Goal: Task Accomplishment & Management: Use online tool/utility

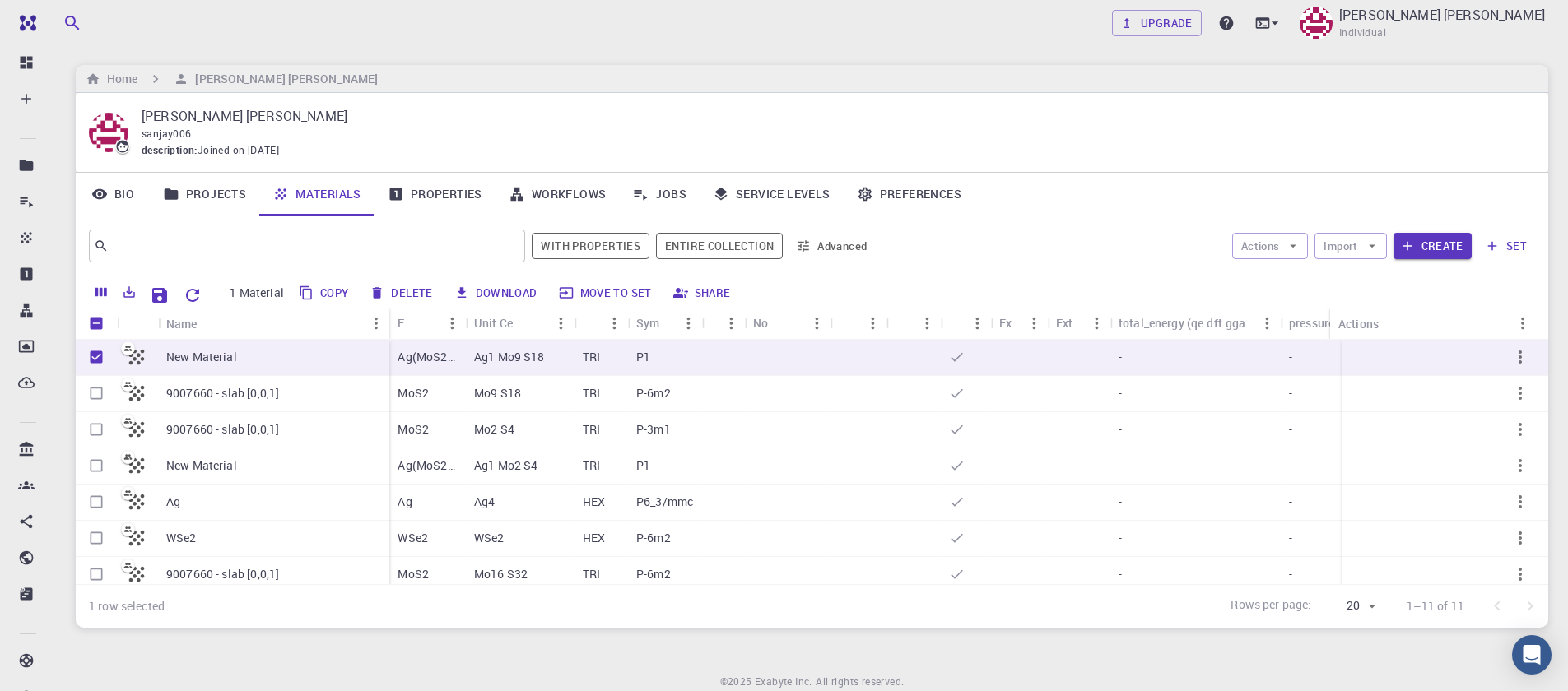
drag, startPoint x: 1375, startPoint y: 250, endPoint x: 1377, endPoint y: 293, distance: 43.0
click at [1377, 293] on div "​ With properties Entire collection Advanced Actions Import Create set 1 Materi…" at bounding box center [812, 422] width 1472 height 412
click at [121, 82] on h6 "Home" at bounding box center [119, 79] width 38 height 18
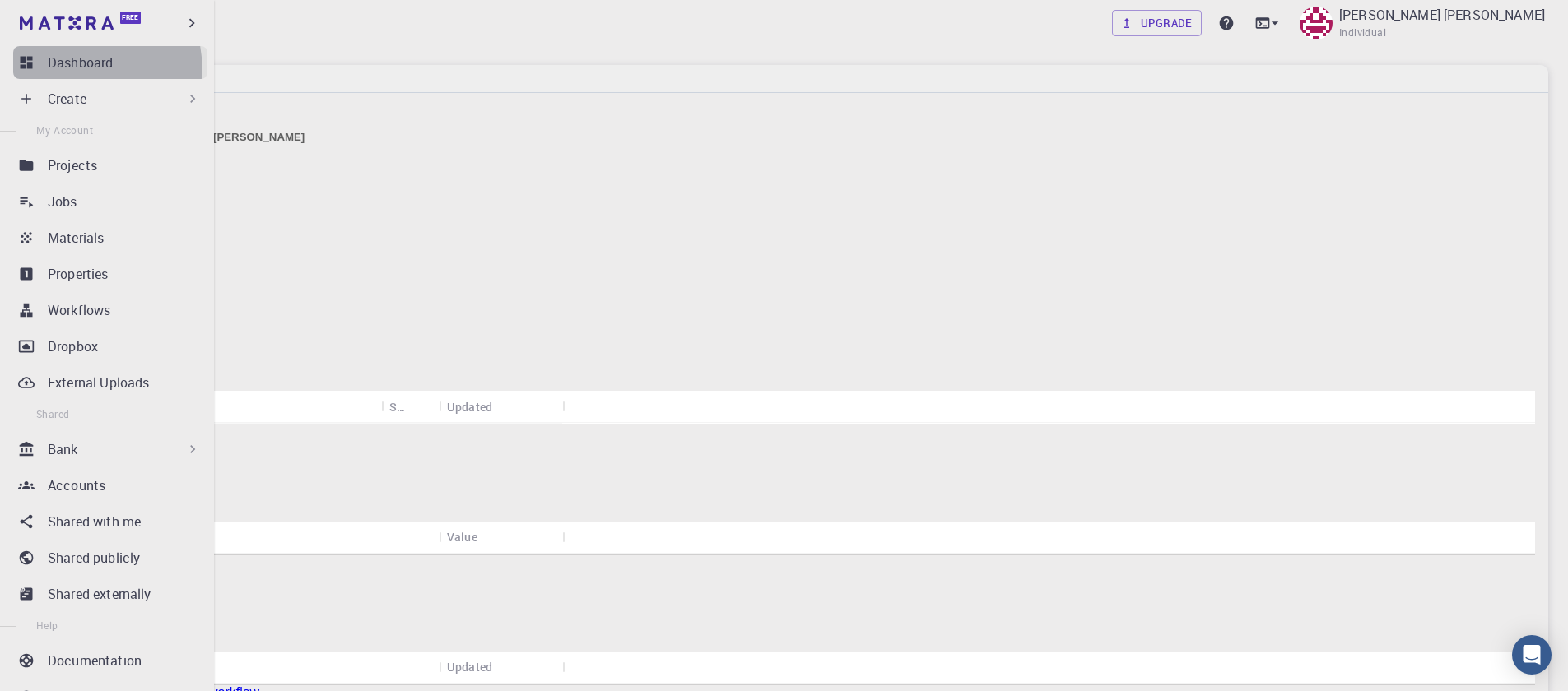
click at [60, 71] on p "Dashboard" at bounding box center [80, 62] width 65 height 20
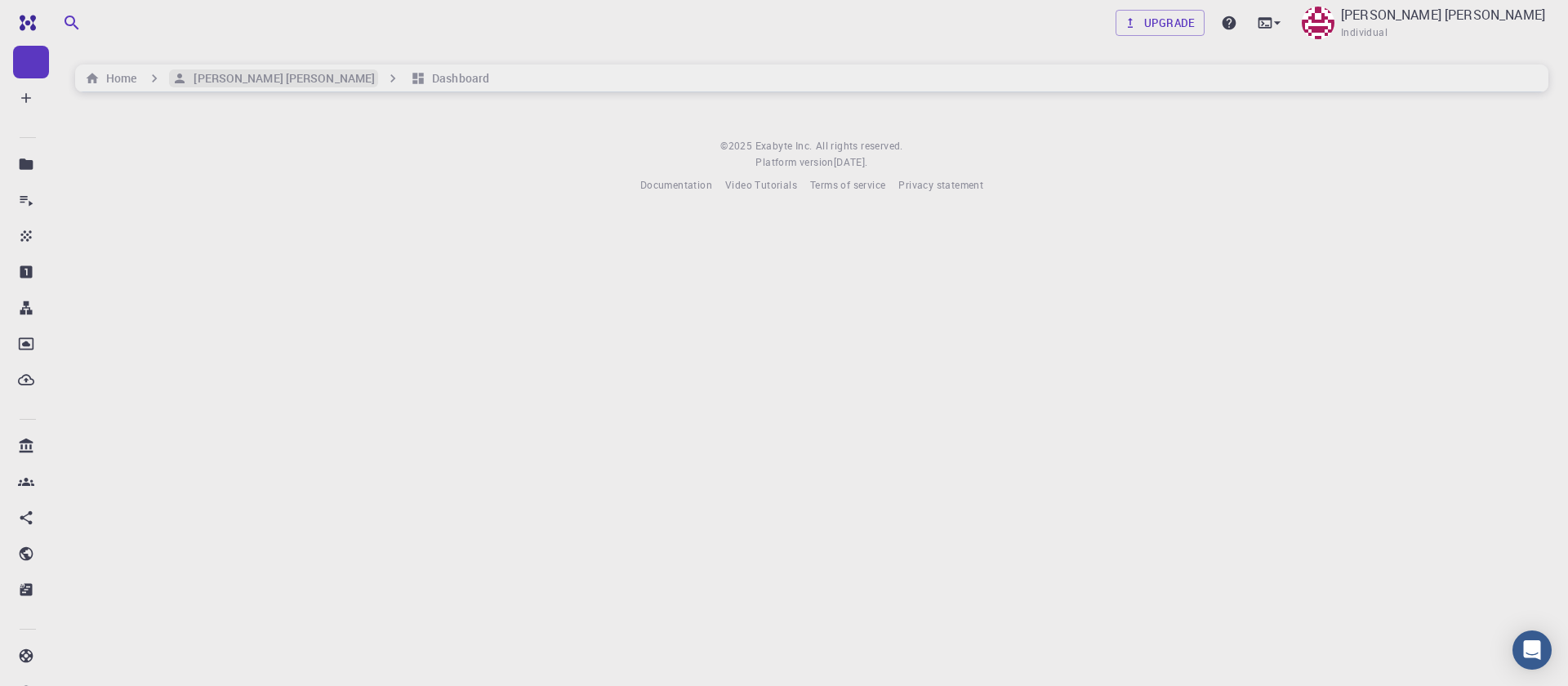
click at [221, 82] on h6 "[PERSON_NAME] [PERSON_NAME]" at bounding box center [281, 78] width 188 height 18
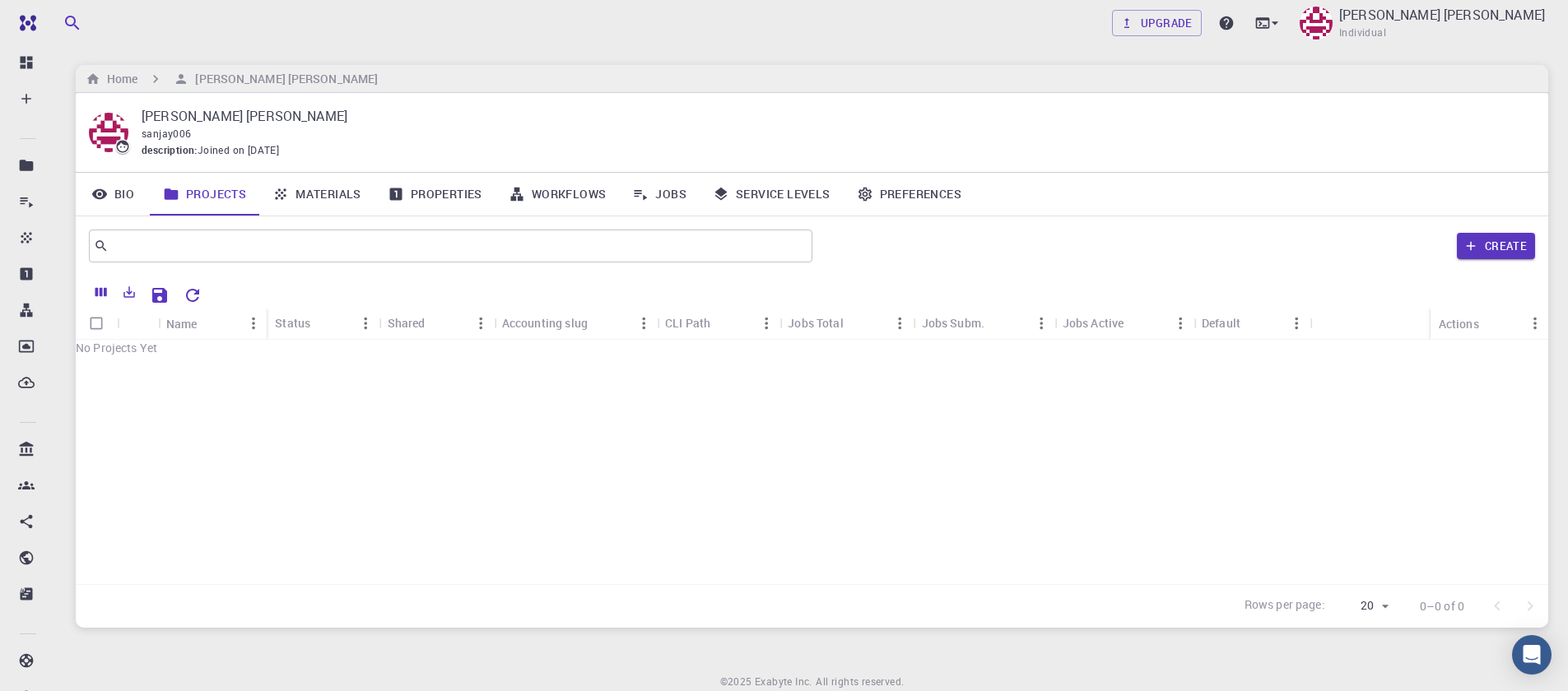
click at [394, 29] on div "Upgrade [PERSON_NAME] [PERSON_NAME] Individual" at bounding box center [812, 23] width 1512 height 43
click at [329, 180] on link "Materials" at bounding box center [317, 194] width 115 height 43
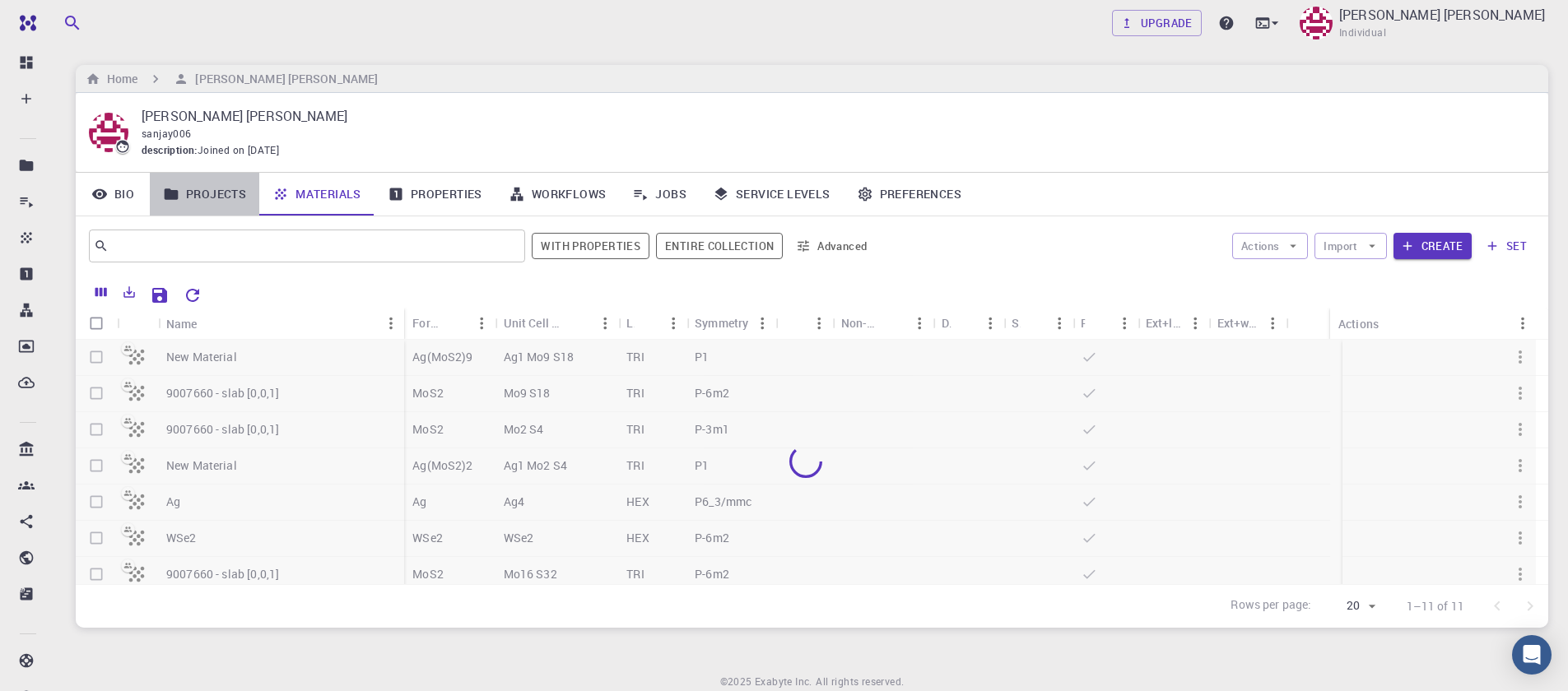
click at [180, 190] on link "Projects" at bounding box center [204, 194] width 110 height 43
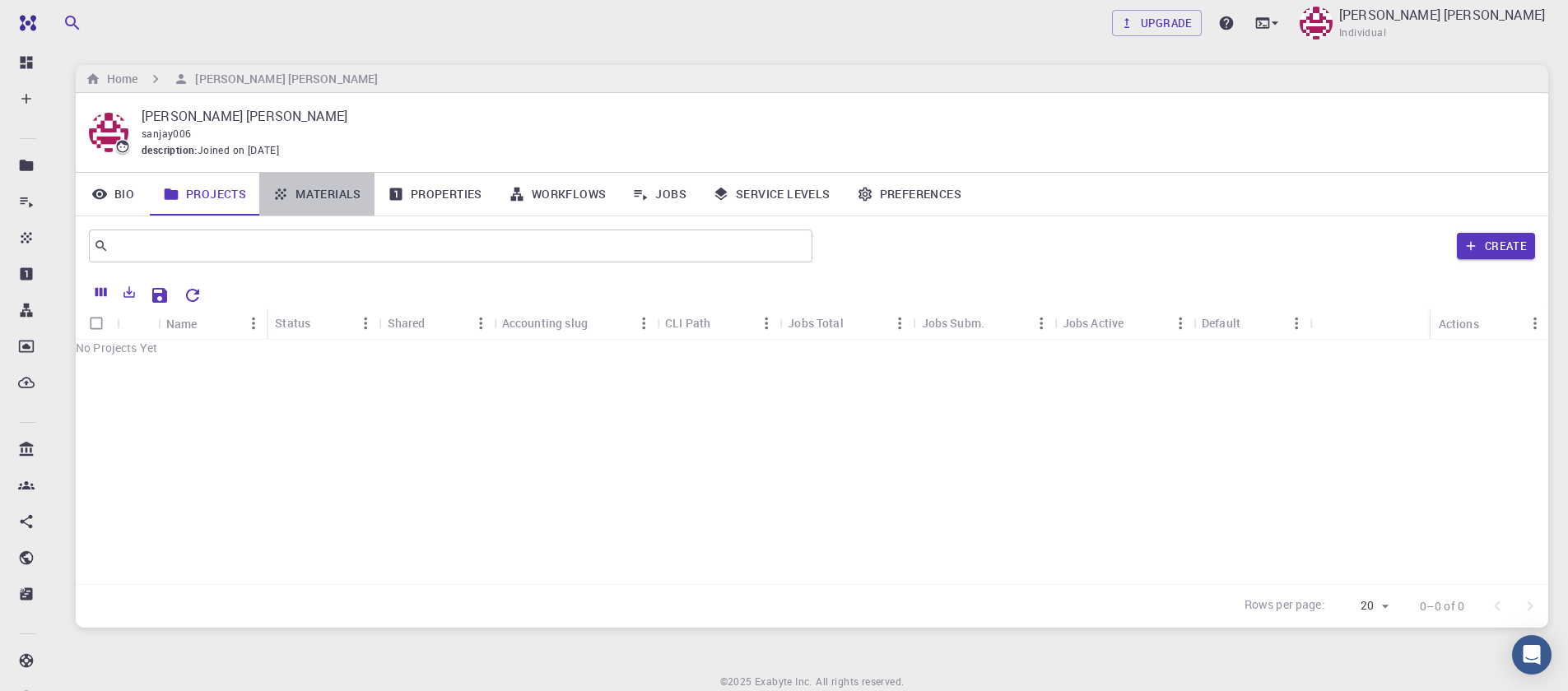
click at [288, 194] on icon at bounding box center [281, 194] width 17 height 17
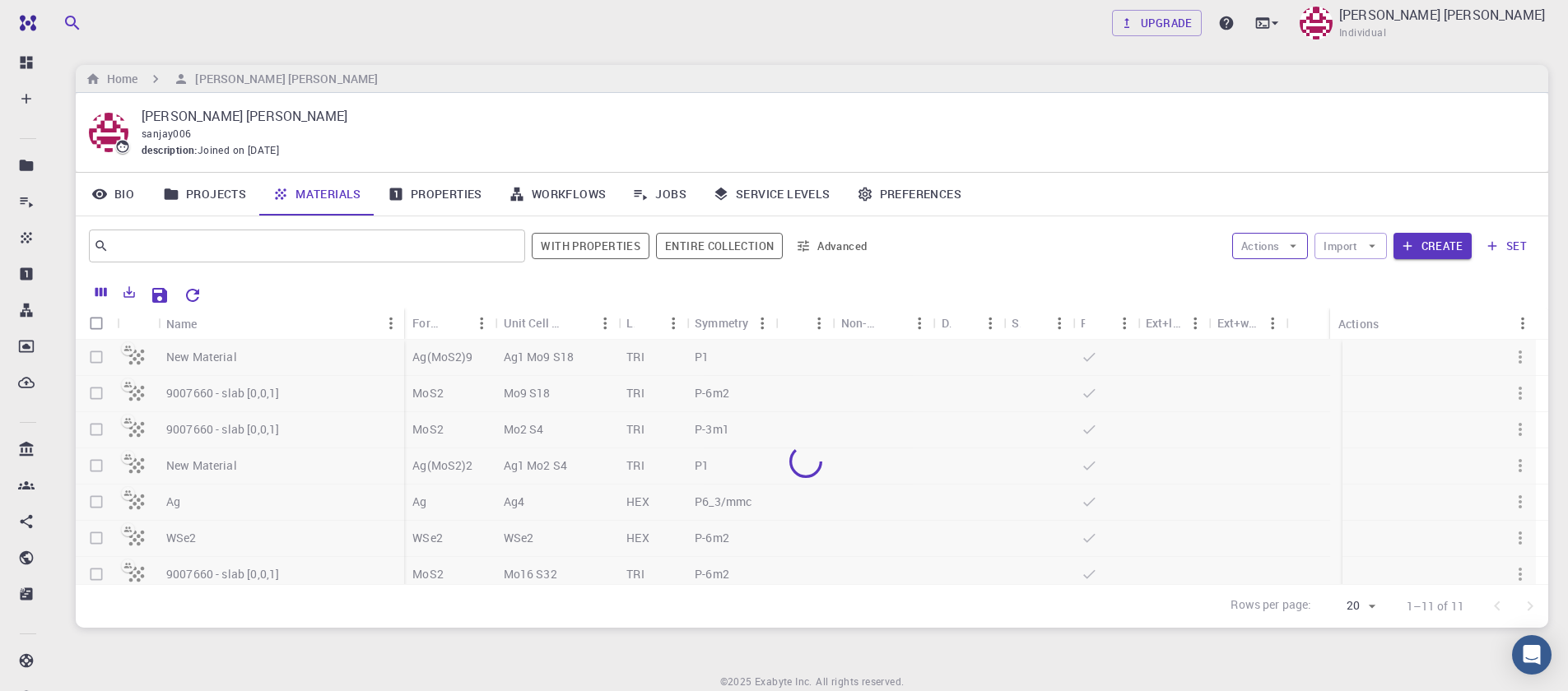
click at [1297, 248] on icon "button" at bounding box center [1293, 247] width 15 height 15
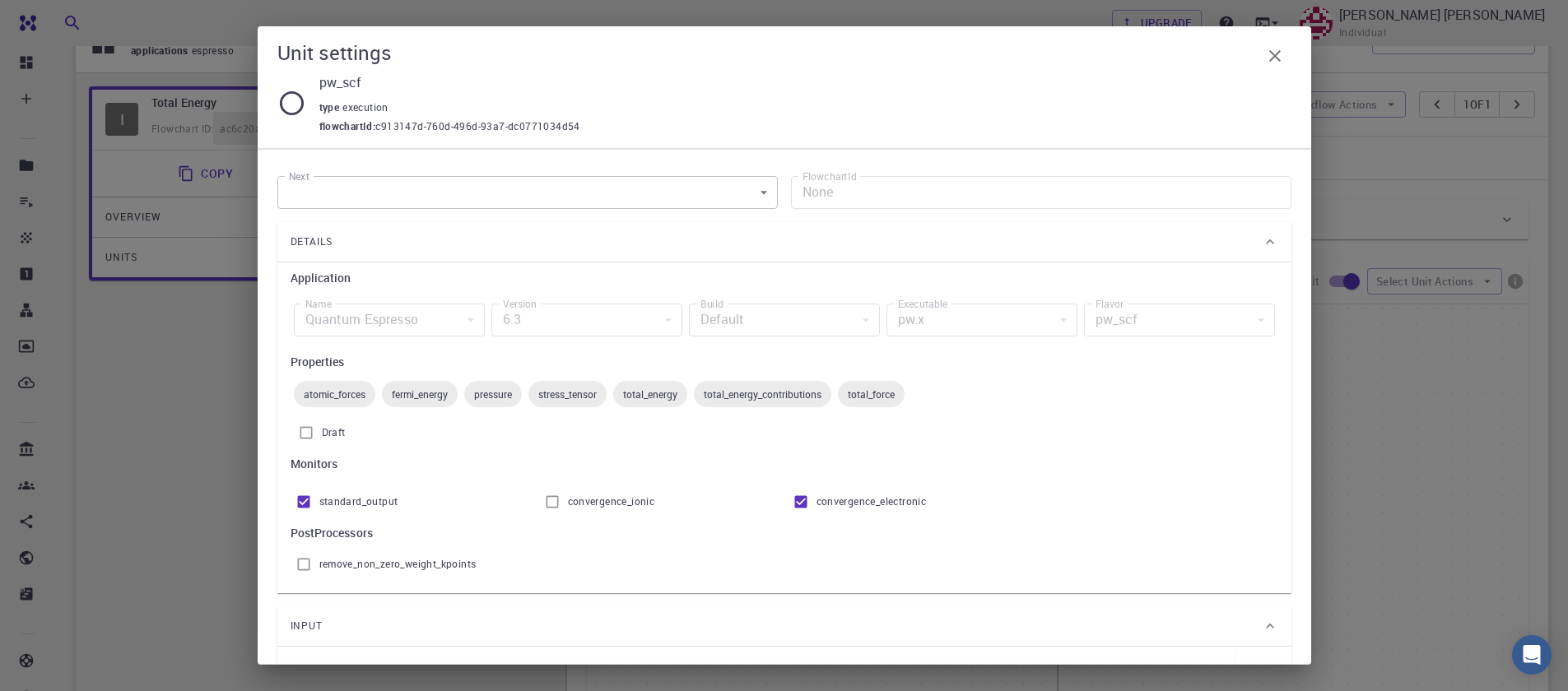
scroll to position [553, 0]
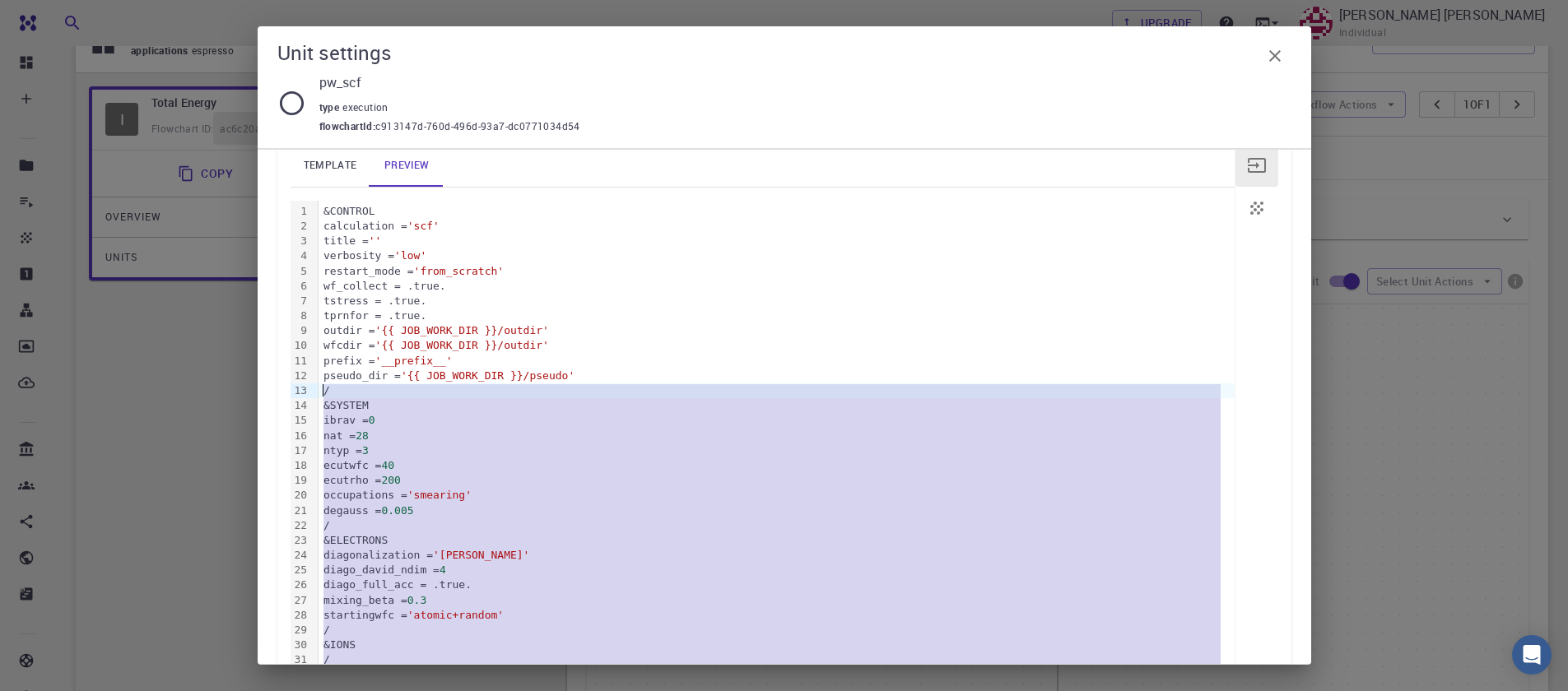
click at [1275, 66] on button "button" at bounding box center [1274, 55] width 33 height 33
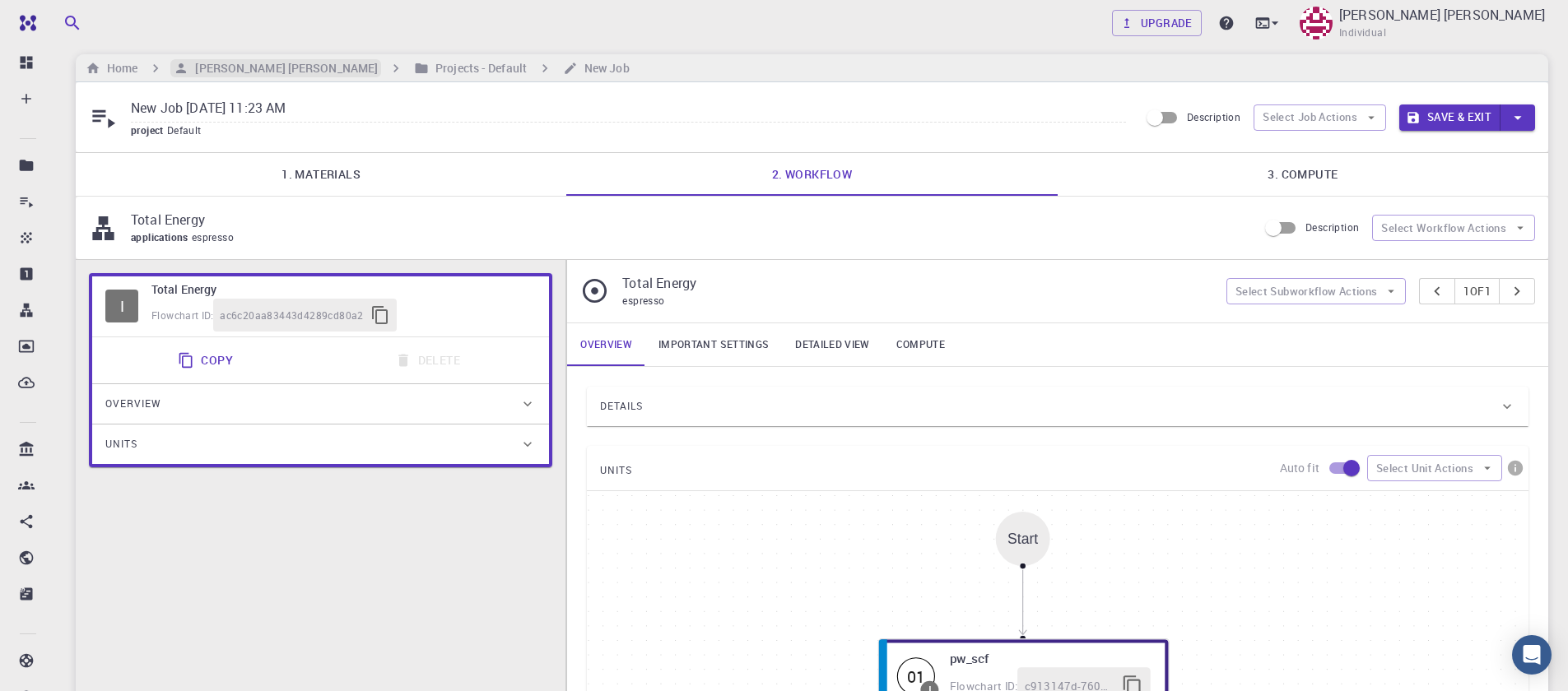
scroll to position [0, 0]
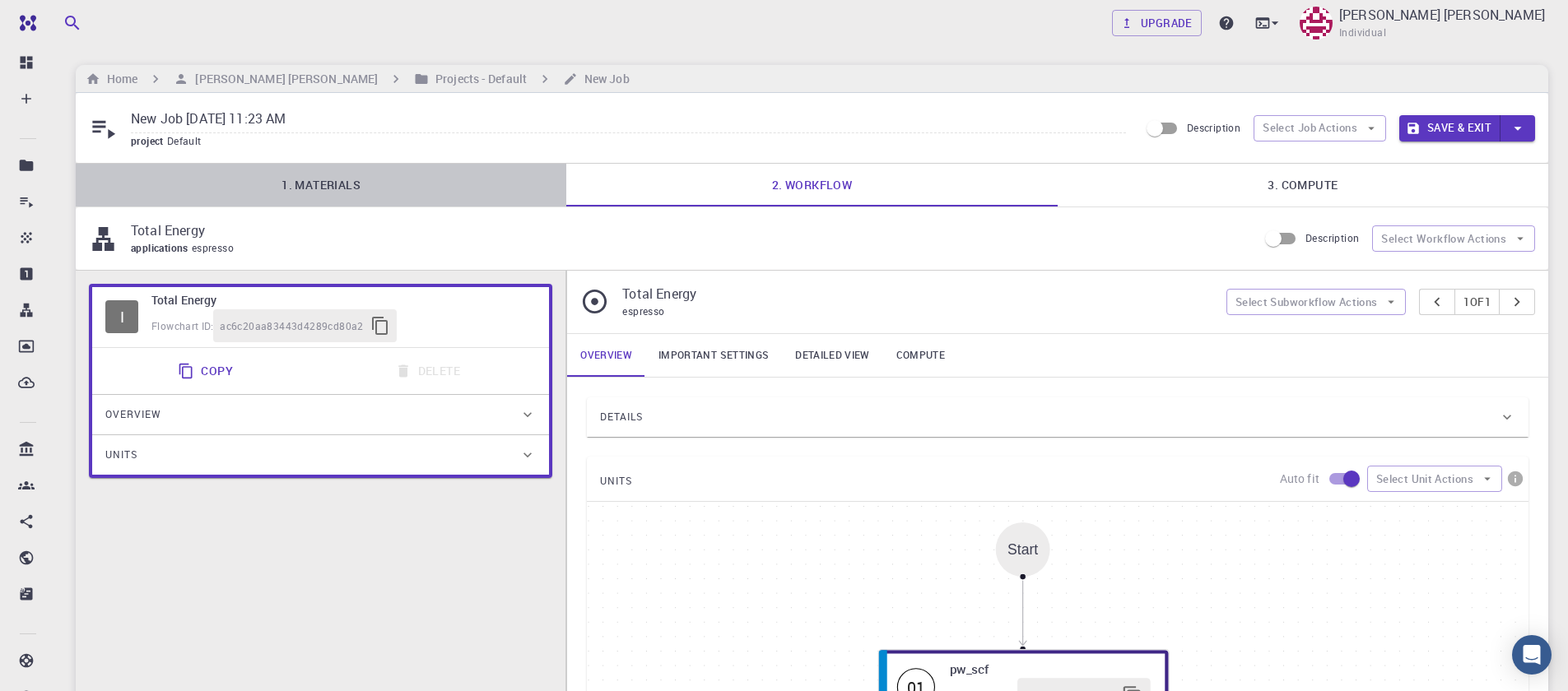
click at [330, 179] on link "1. Materials" at bounding box center [321, 186] width 490 height 43
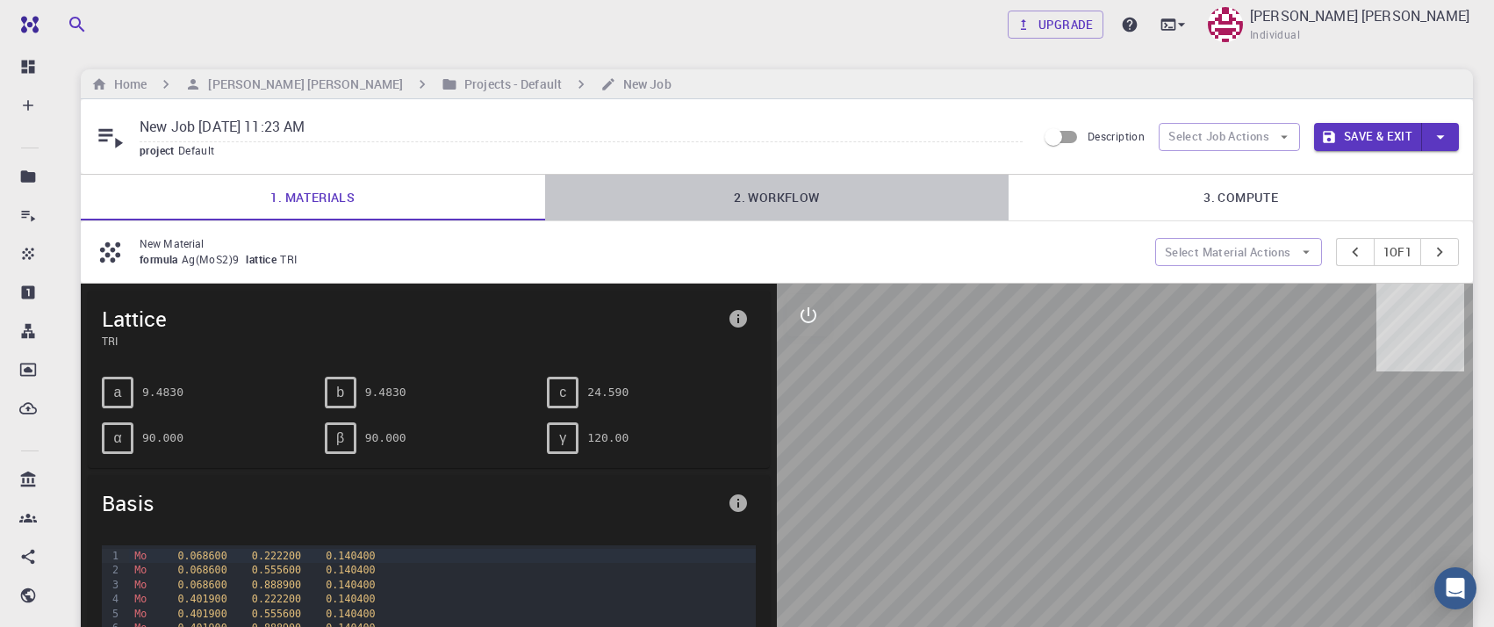
click at [744, 213] on link "2. Workflow" at bounding box center [777, 198] width 464 height 46
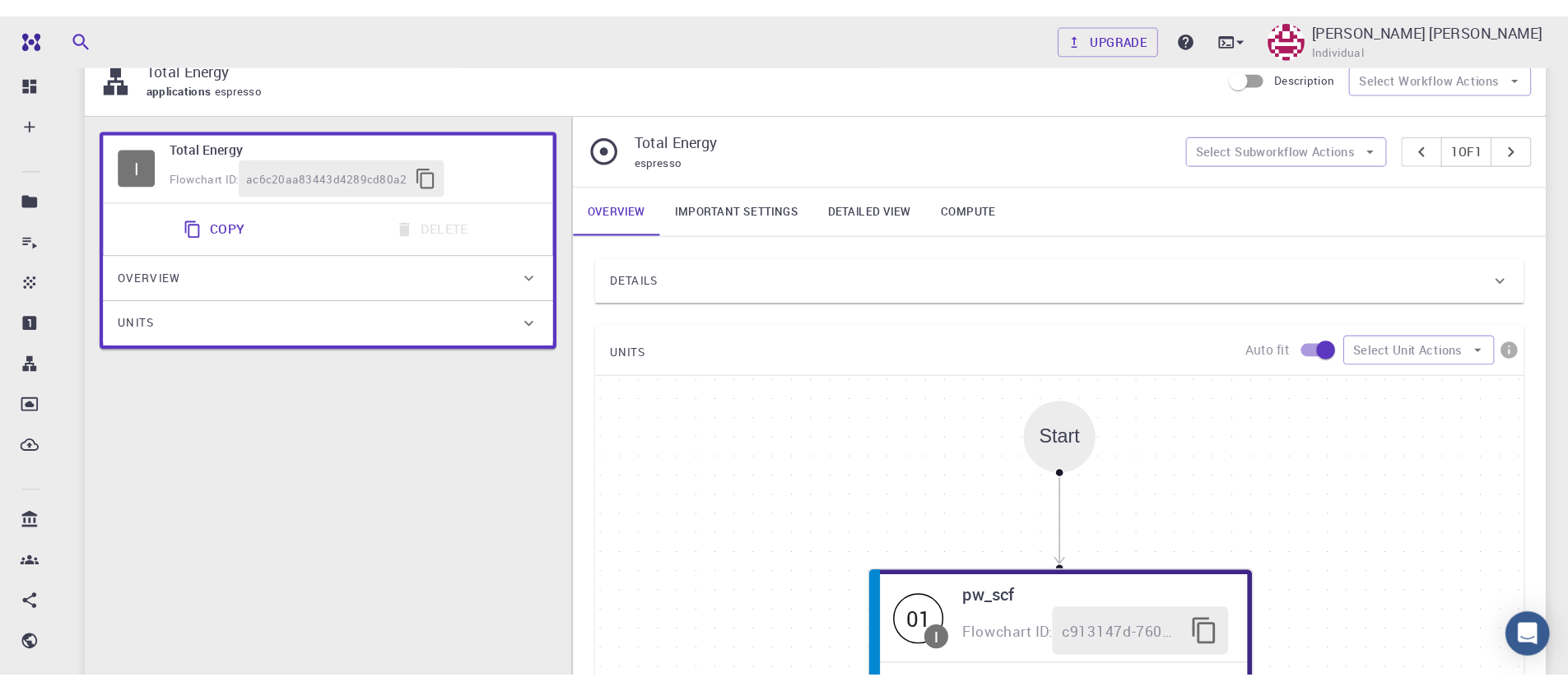
scroll to position [321, 0]
